Goal: Task Accomplishment & Management: Complete application form

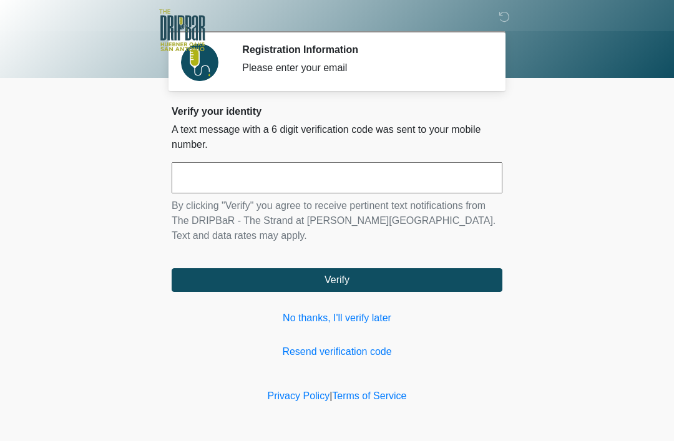
click at [310, 179] on input "text" at bounding box center [337, 177] width 331 height 31
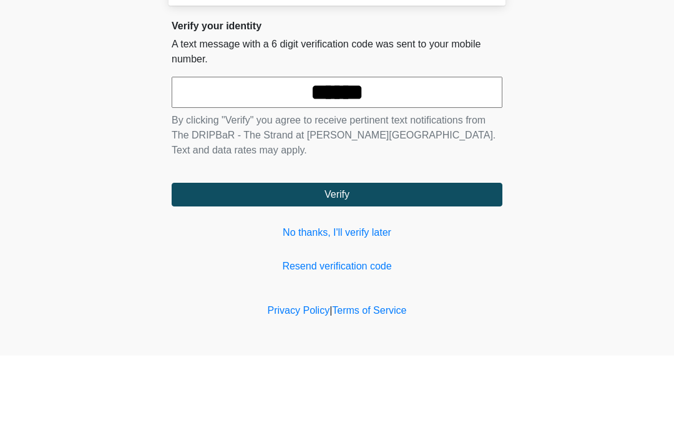
type input "******"
click at [579, 128] on body "‎ ‎ ‎ ‎ Registration Information Please enter your email Please connect to Wi-F…" at bounding box center [337, 220] width 674 height 441
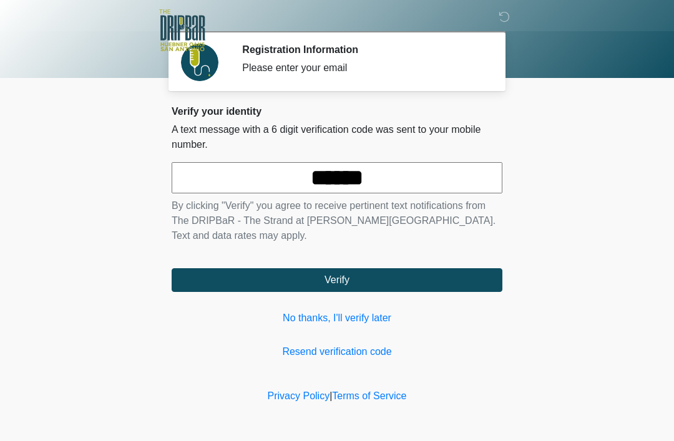
click at [384, 288] on button "Verify" at bounding box center [337, 280] width 331 height 24
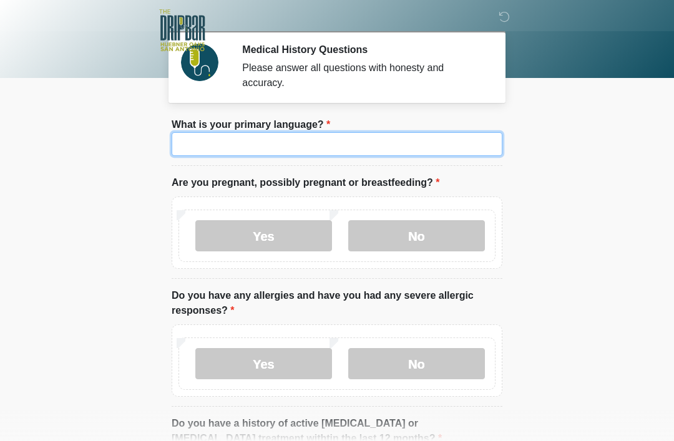
click at [432, 148] on input "What is your primary language?" at bounding box center [337, 144] width 331 height 24
type input "*******"
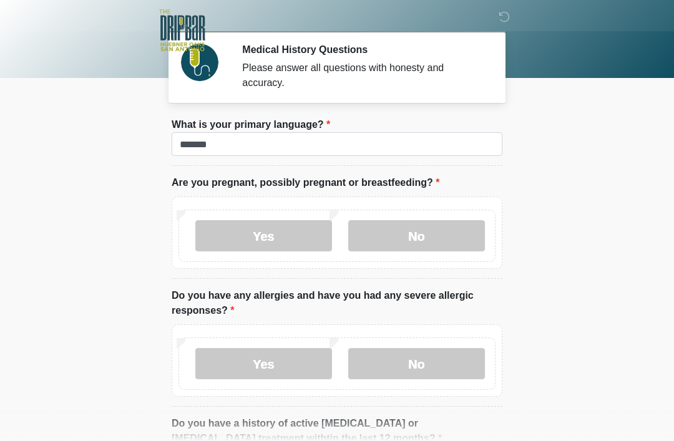
click at [604, 94] on body "‎ ‎ ‎ ‎ Medical History Questions Please answer all questions with honesty and …" at bounding box center [337, 220] width 674 height 441
click at [425, 237] on label "No" at bounding box center [416, 235] width 137 height 31
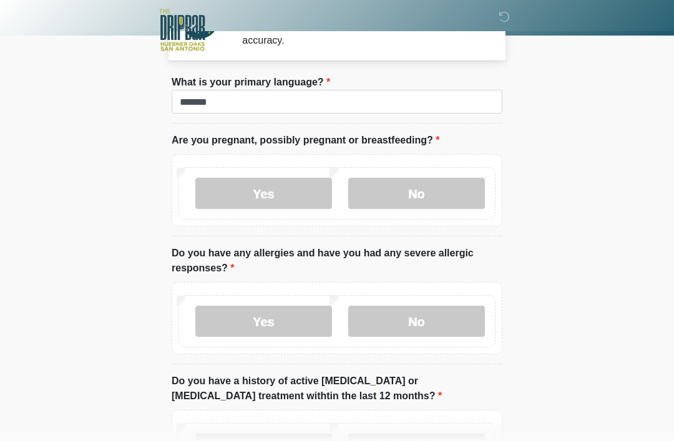
scroll to position [42, 0]
click at [436, 318] on label "No" at bounding box center [416, 322] width 137 height 31
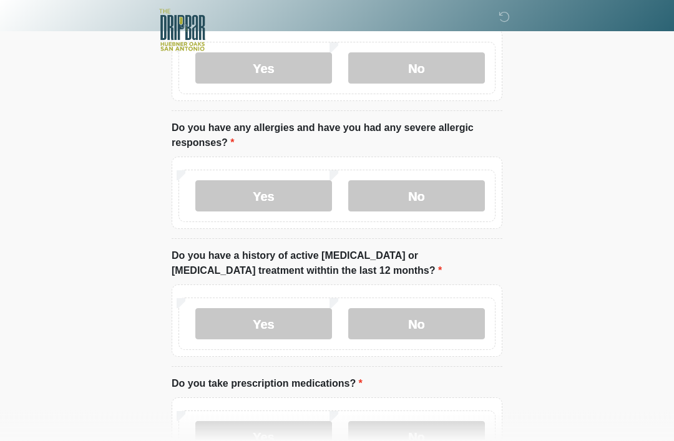
click at [438, 326] on label "No" at bounding box center [416, 324] width 137 height 31
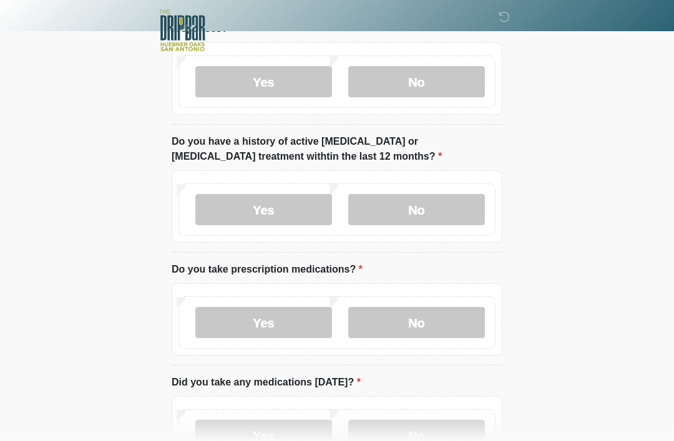
click at [421, 323] on label "No" at bounding box center [416, 322] width 137 height 31
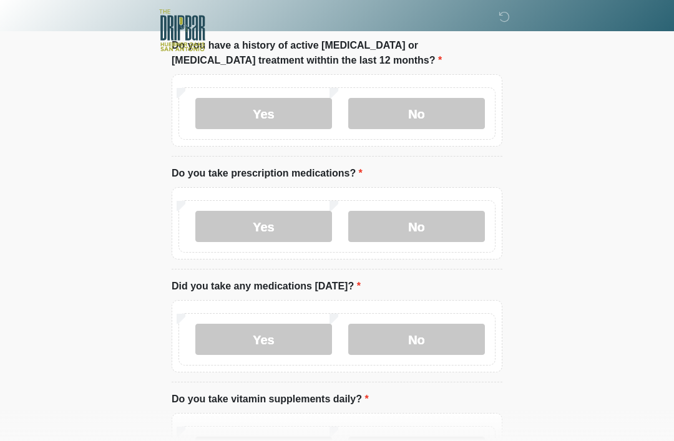
scroll to position [390, 0]
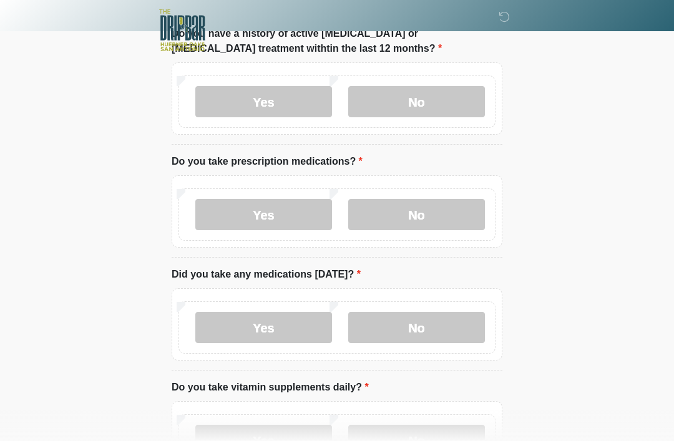
click at [414, 341] on label "No" at bounding box center [416, 327] width 137 height 31
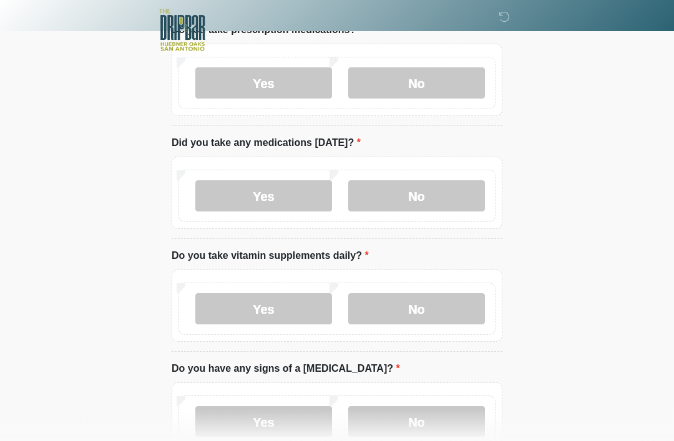
scroll to position [521, 0]
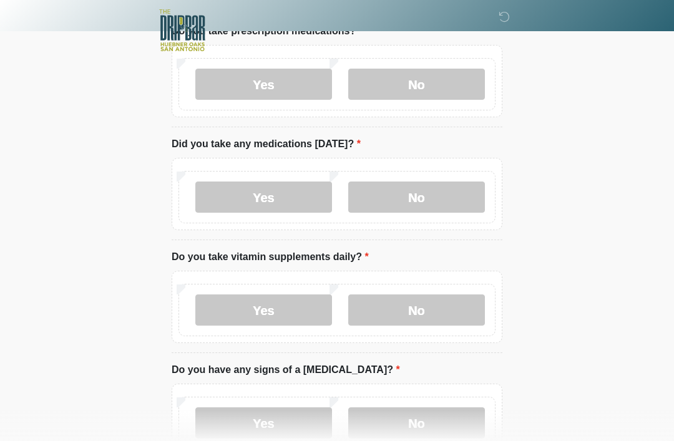
click at [428, 311] on label "No" at bounding box center [416, 310] width 137 height 31
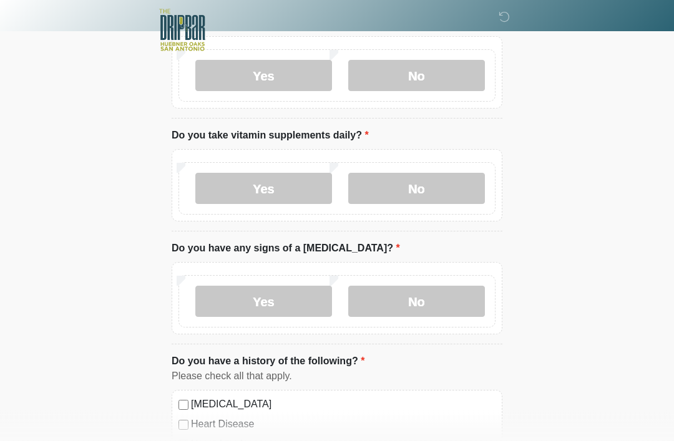
click at [414, 299] on label "No" at bounding box center [416, 302] width 137 height 31
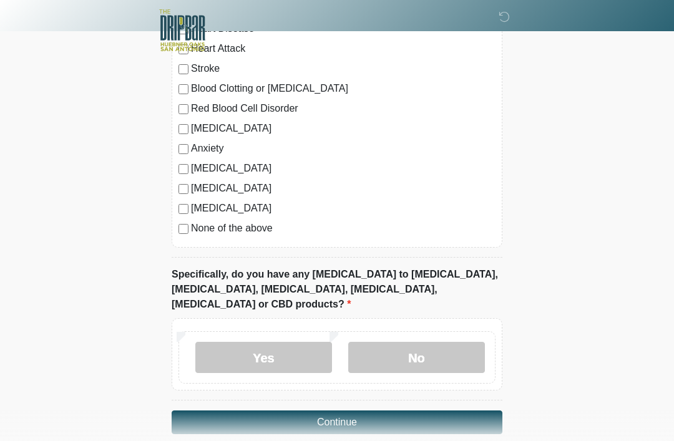
scroll to position [1041, 0]
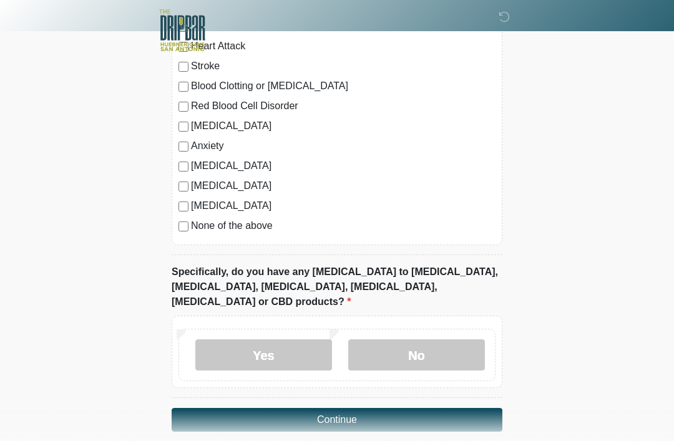
click at [442, 340] on label "No" at bounding box center [416, 355] width 137 height 31
click at [389, 408] on button "Continue" at bounding box center [337, 420] width 331 height 24
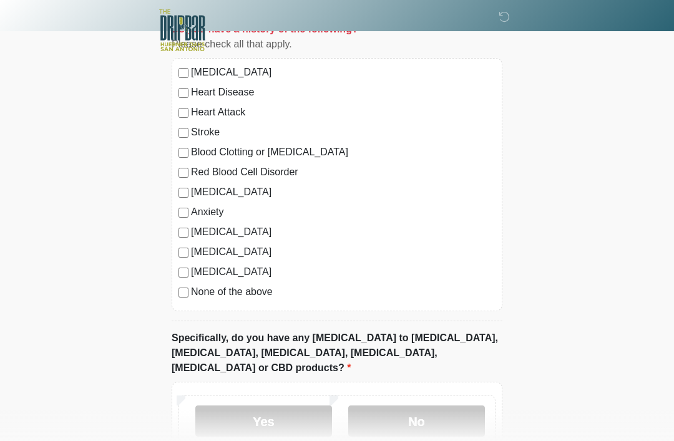
scroll to position [1041, 0]
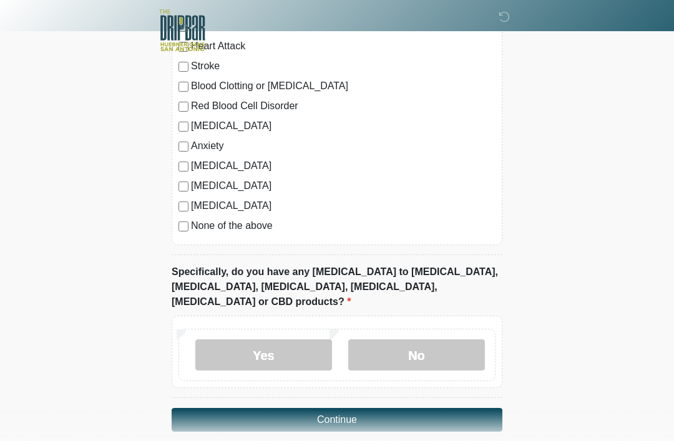
click at [438, 408] on button "Continue" at bounding box center [337, 420] width 331 height 24
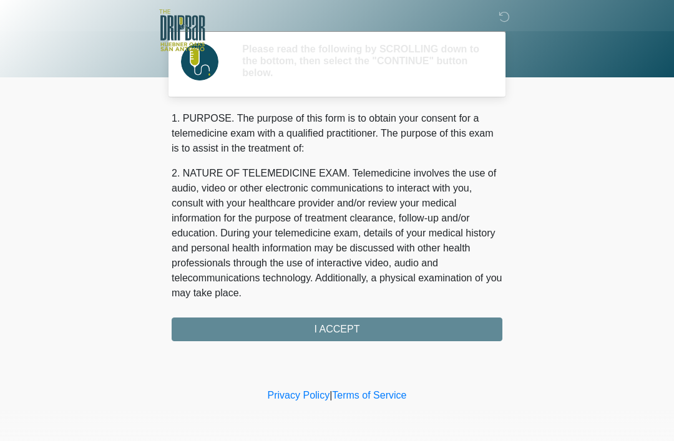
scroll to position [0, 0]
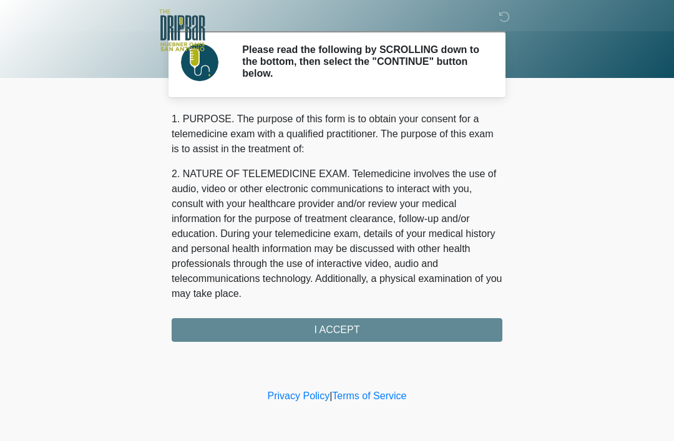
click at [429, 330] on div "1. PURPOSE. The purpose of this form is to obtain your consent for a telemedici…" at bounding box center [337, 227] width 331 height 230
click at [316, 325] on div "1. PURPOSE. The purpose of this form is to obtain your consent for a telemedici…" at bounding box center [337, 227] width 331 height 230
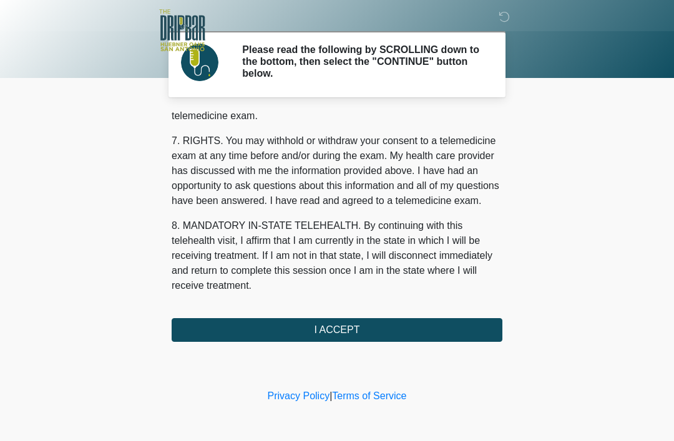
scroll to position [547, 0]
click at [346, 340] on button "I ACCEPT" at bounding box center [337, 330] width 331 height 24
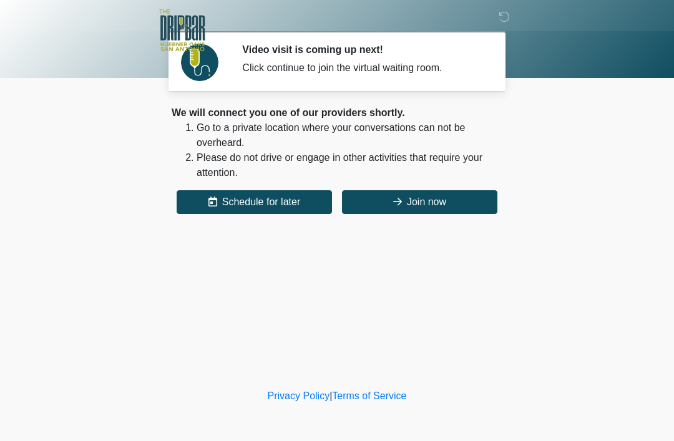
click at [447, 195] on button "Join now" at bounding box center [419, 202] width 155 height 24
